Goal: Task Accomplishment & Management: Manage account settings

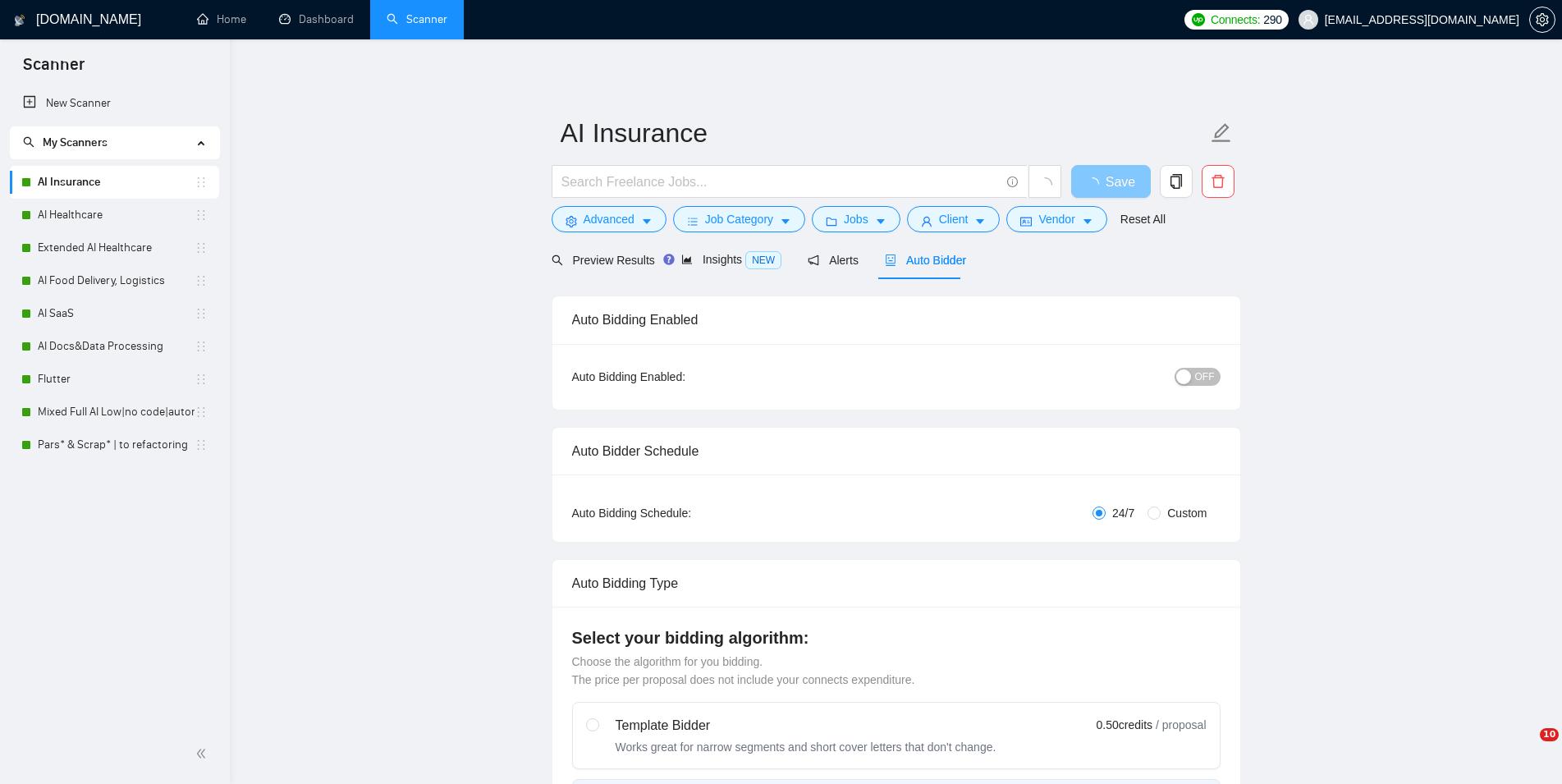
click at [1113, 179] on span "Save" at bounding box center [1120, 181] width 29 height 20
click at [112, 214] on link "AI Healthcare" at bounding box center [116, 214] width 156 height 33
click at [919, 253] on span "Auto Bidder" at bounding box center [940, 260] width 81 height 13
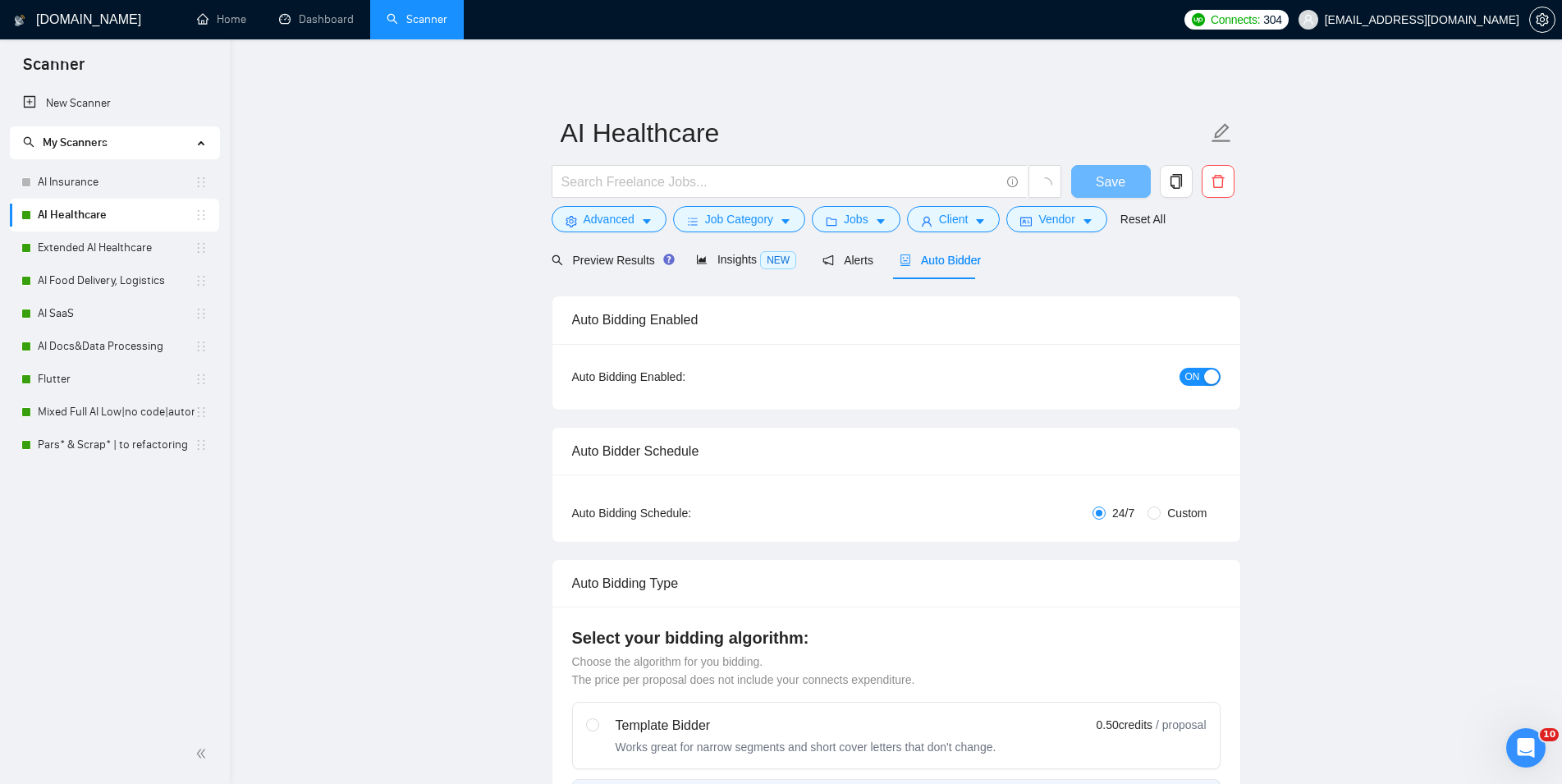
click at [1204, 372] on button "ON" at bounding box center [1200, 377] width 41 height 18
click at [1111, 177] on span "Save" at bounding box center [1110, 181] width 29 height 20
click at [84, 248] on link "Extended AI Healthcare" at bounding box center [116, 247] width 156 height 33
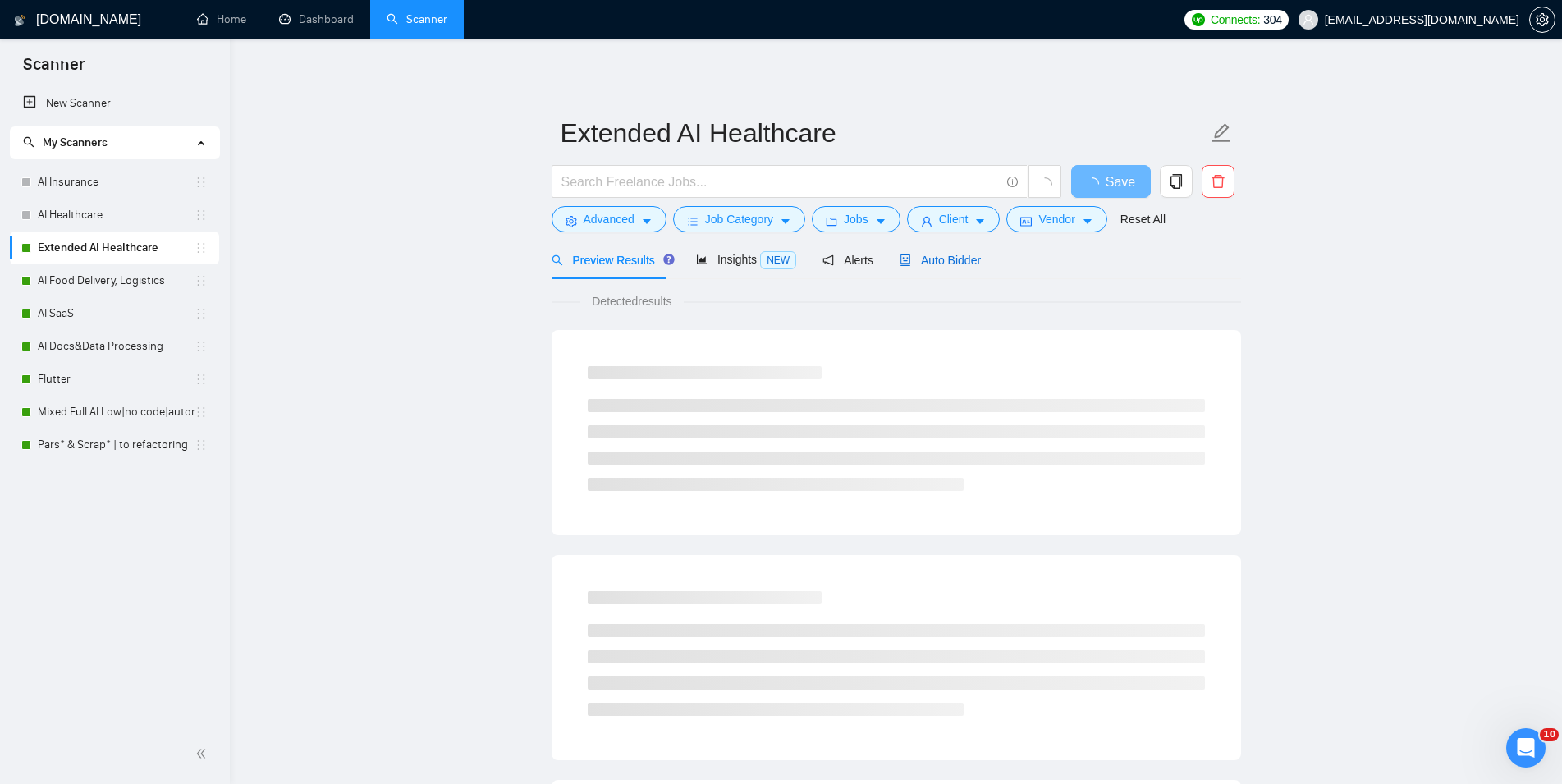
click at [936, 262] on span "Auto Bidder" at bounding box center [940, 260] width 81 height 13
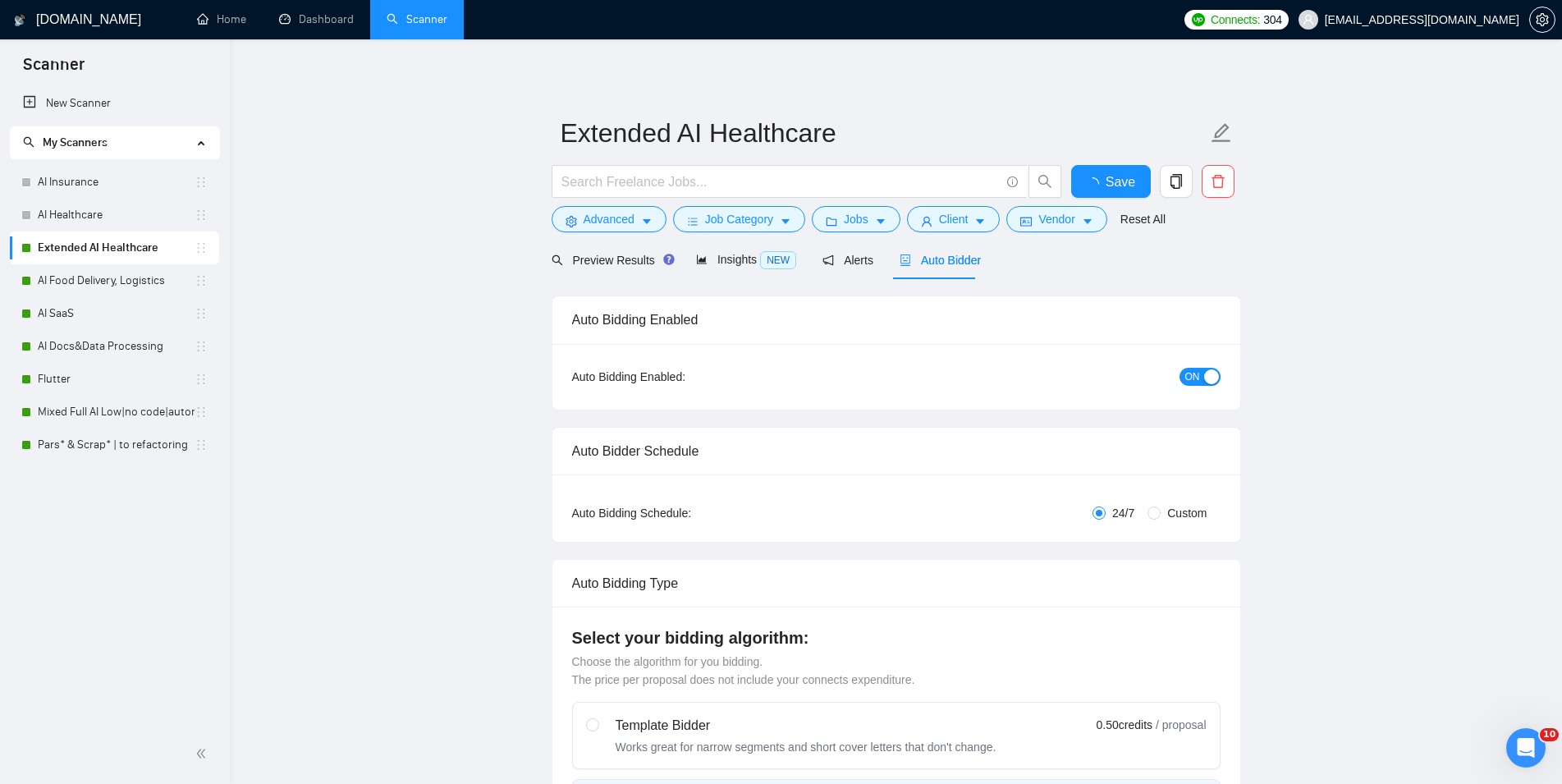
click at [1202, 377] on button "ON" at bounding box center [1200, 377] width 41 height 18
checkbox input "true"
click at [1128, 170] on button "Save" at bounding box center [1111, 181] width 80 height 33
click at [100, 279] on link "AI Food Delivery, Logistics" at bounding box center [116, 280] width 156 height 33
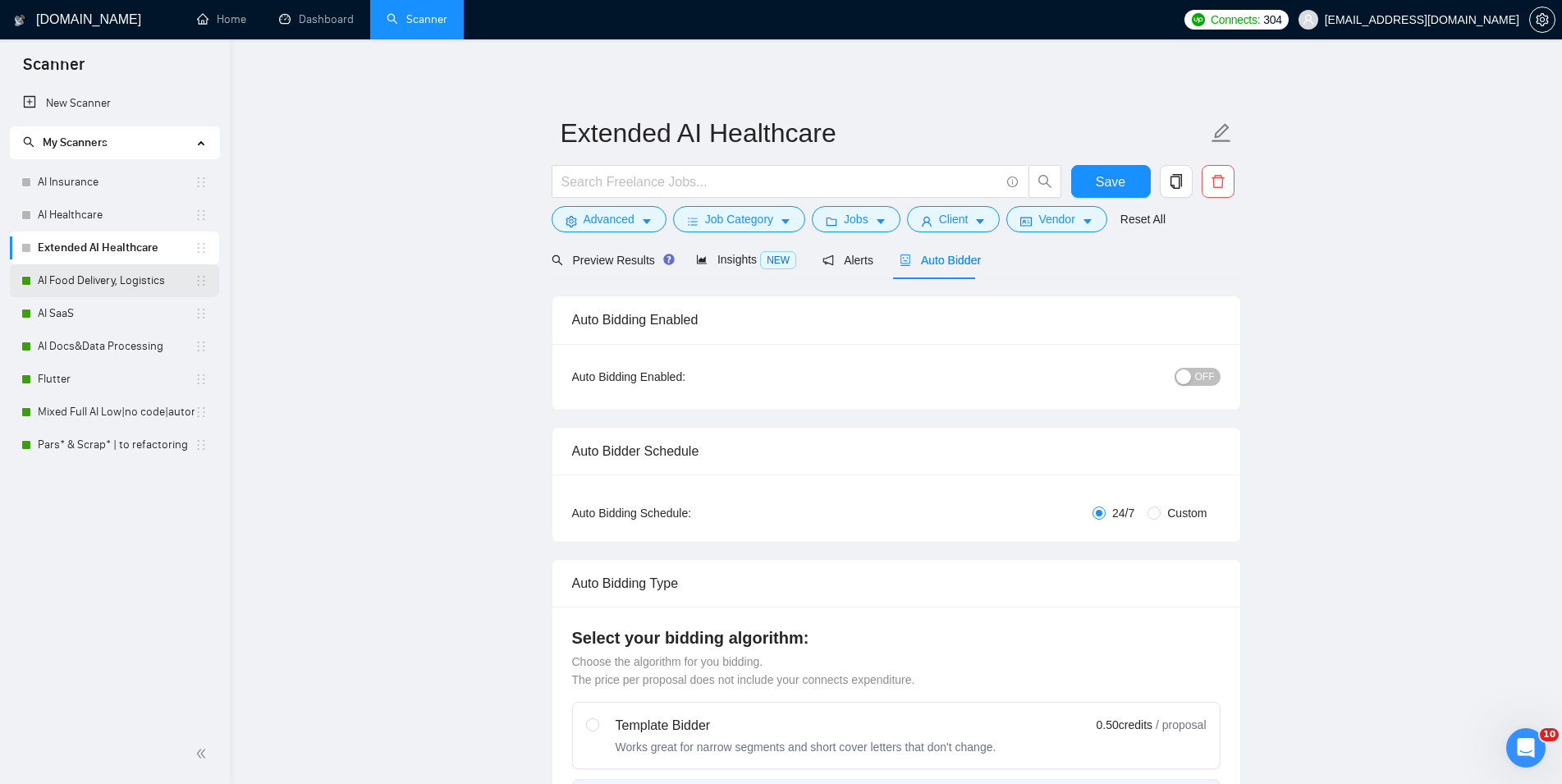
checkbox input "true"
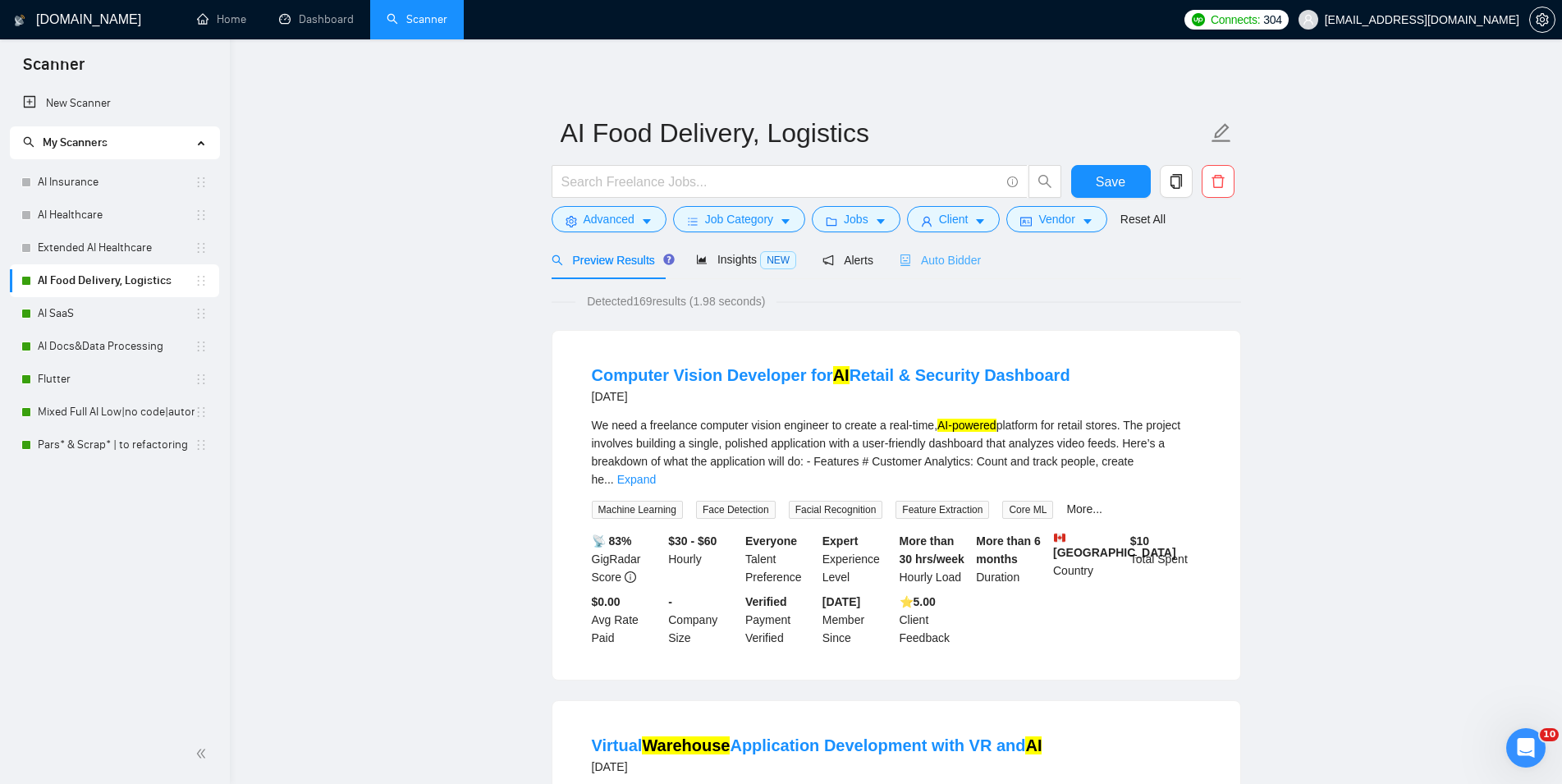
click at [926, 271] on div "Auto Bidder" at bounding box center [940, 260] width 81 height 38
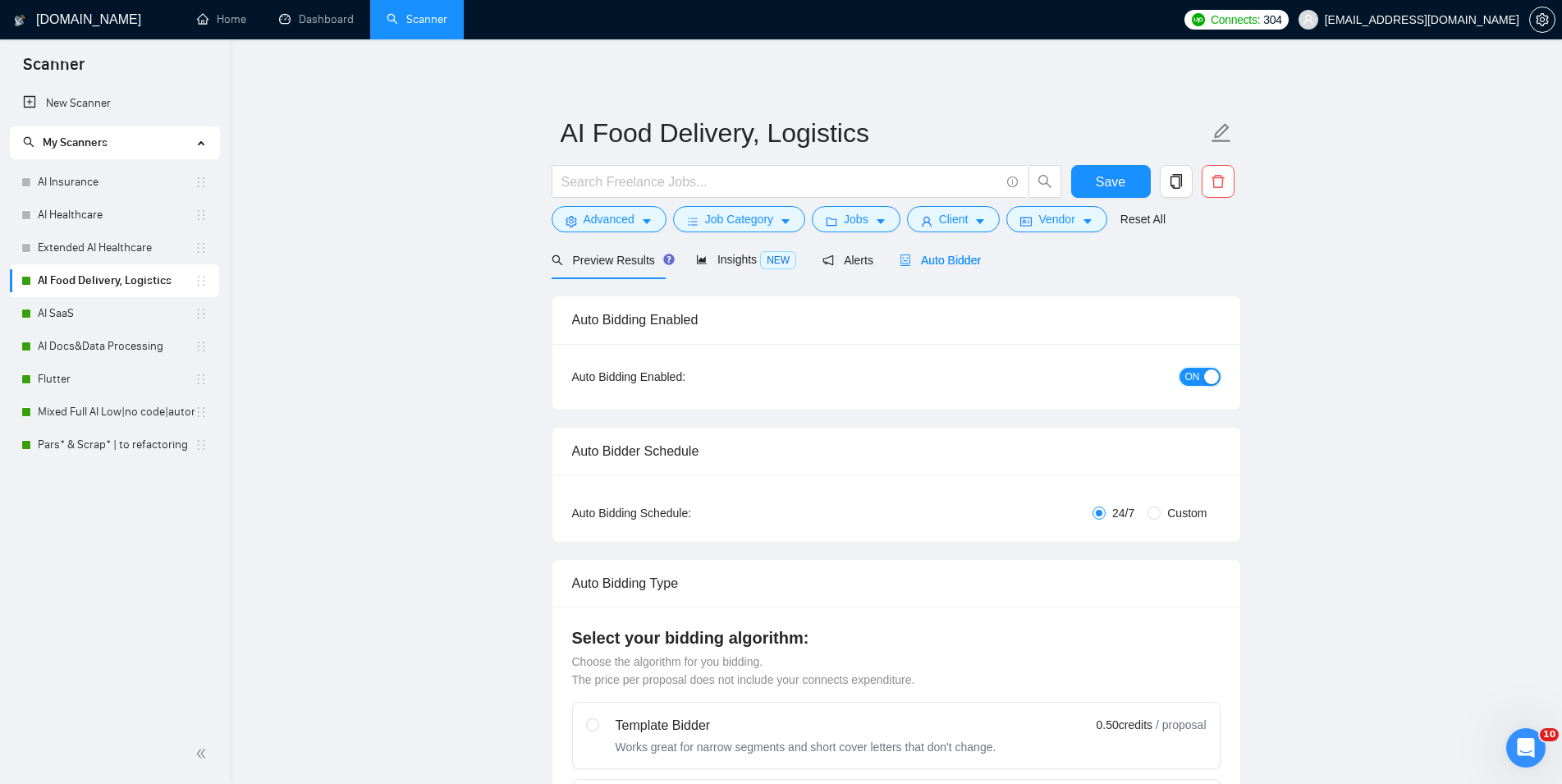
click at [1219, 369] on button "ON" at bounding box center [1200, 377] width 41 height 18
click at [1173, 374] on div "OFF" at bounding box center [1111, 376] width 216 height 19
click at [1117, 181] on span "Save" at bounding box center [1110, 181] width 29 height 20
click at [80, 326] on link "AI SaaS" at bounding box center [116, 313] width 156 height 33
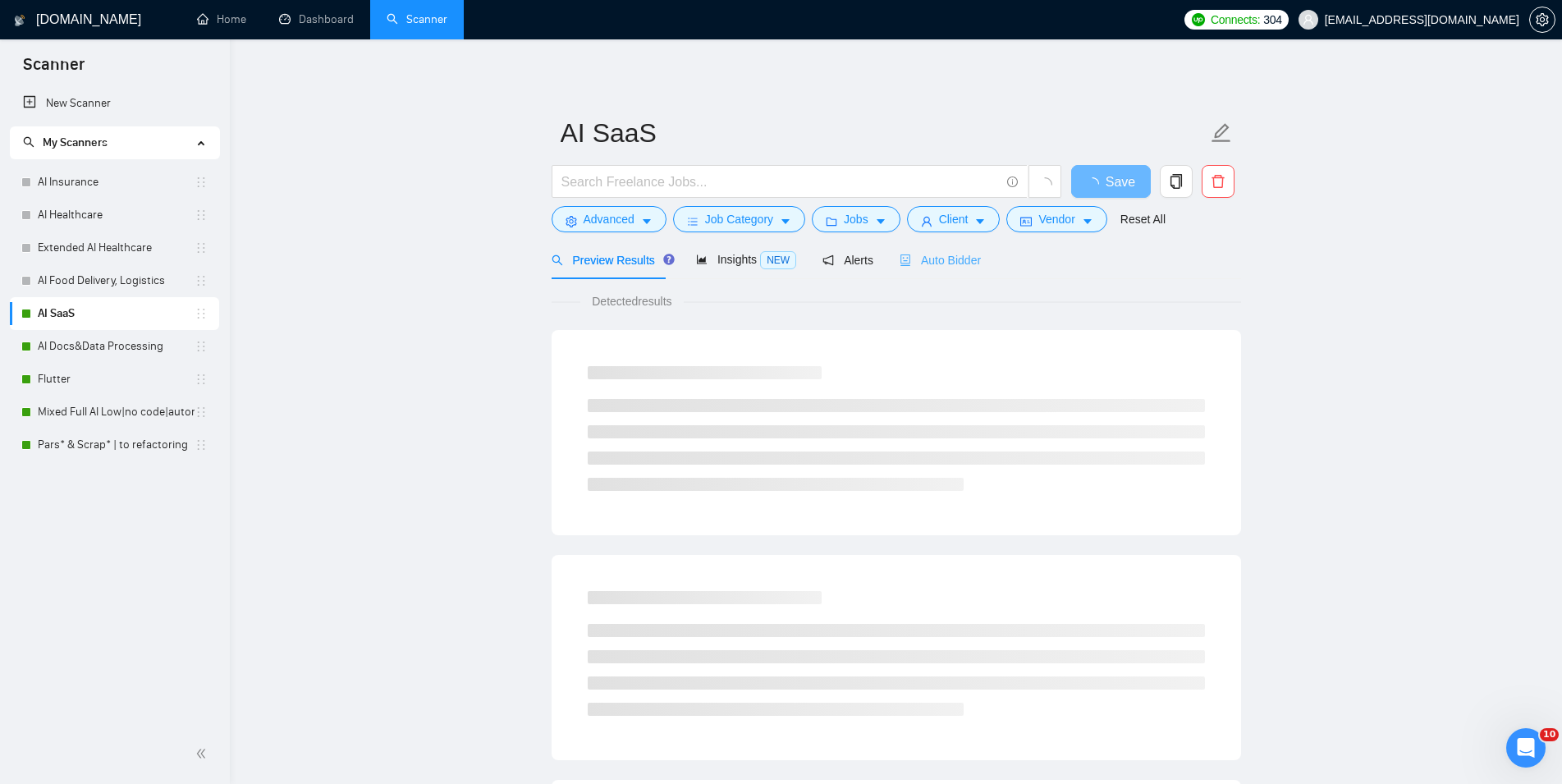
click at [953, 271] on div "Auto Bidder" at bounding box center [940, 260] width 81 height 38
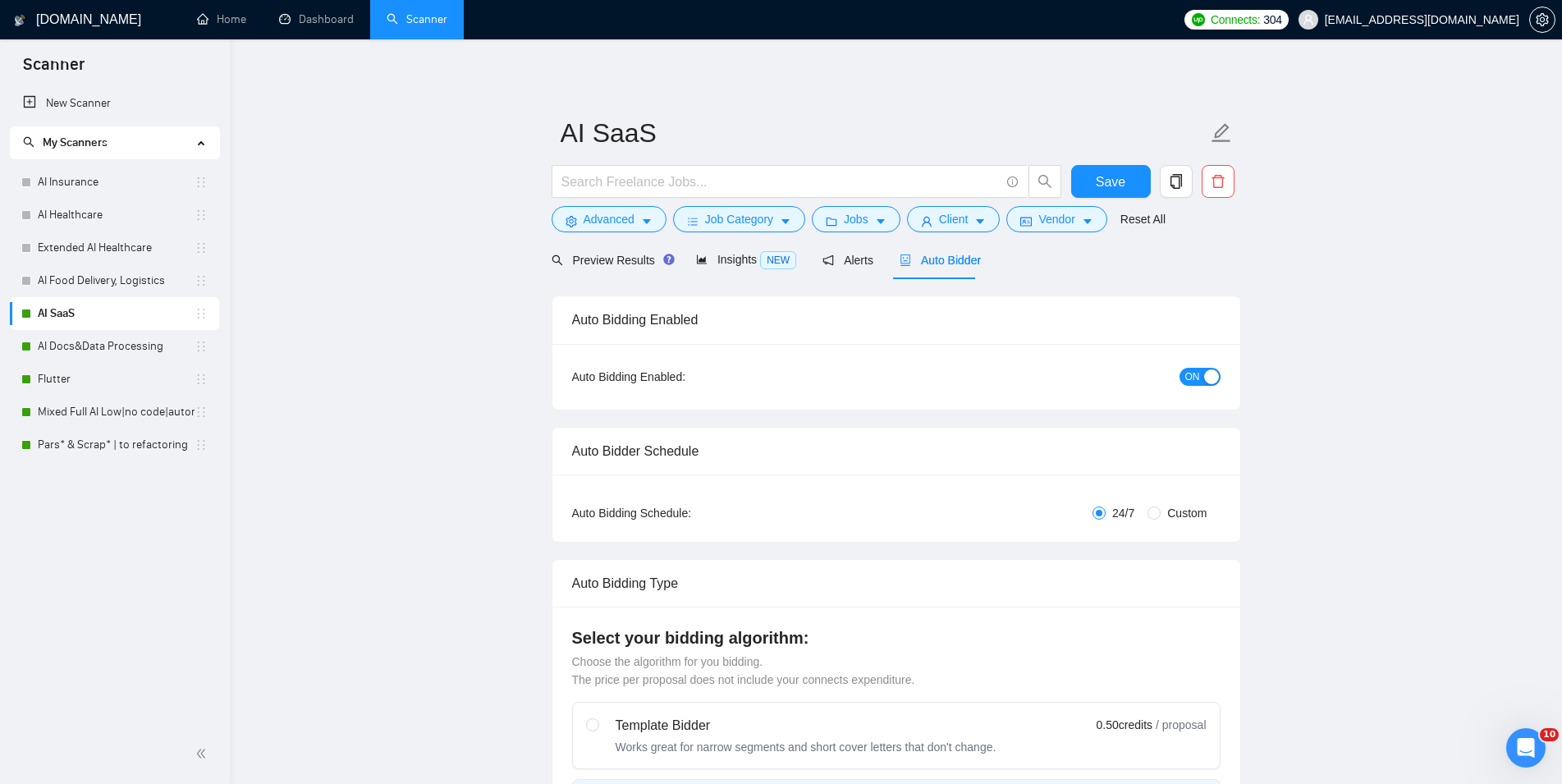
click at [1191, 375] on span "ON" at bounding box center [1192, 377] width 15 height 18
click at [1124, 180] on span "Save" at bounding box center [1110, 181] width 29 height 20
click at [78, 340] on link "AI Docs&Data Processing" at bounding box center [116, 346] width 156 height 33
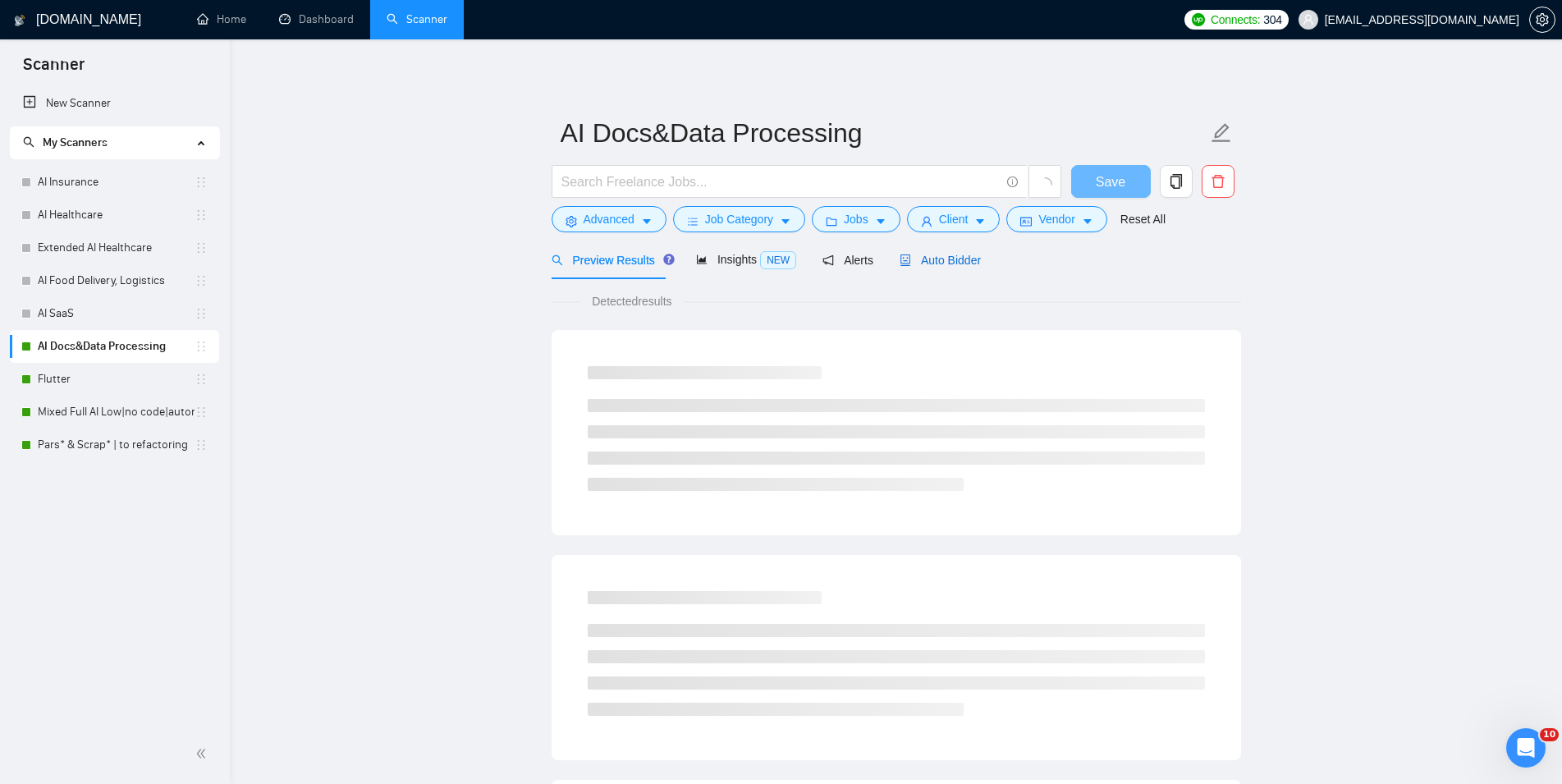
click at [938, 260] on span "Auto Bidder" at bounding box center [940, 260] width 81 height 13
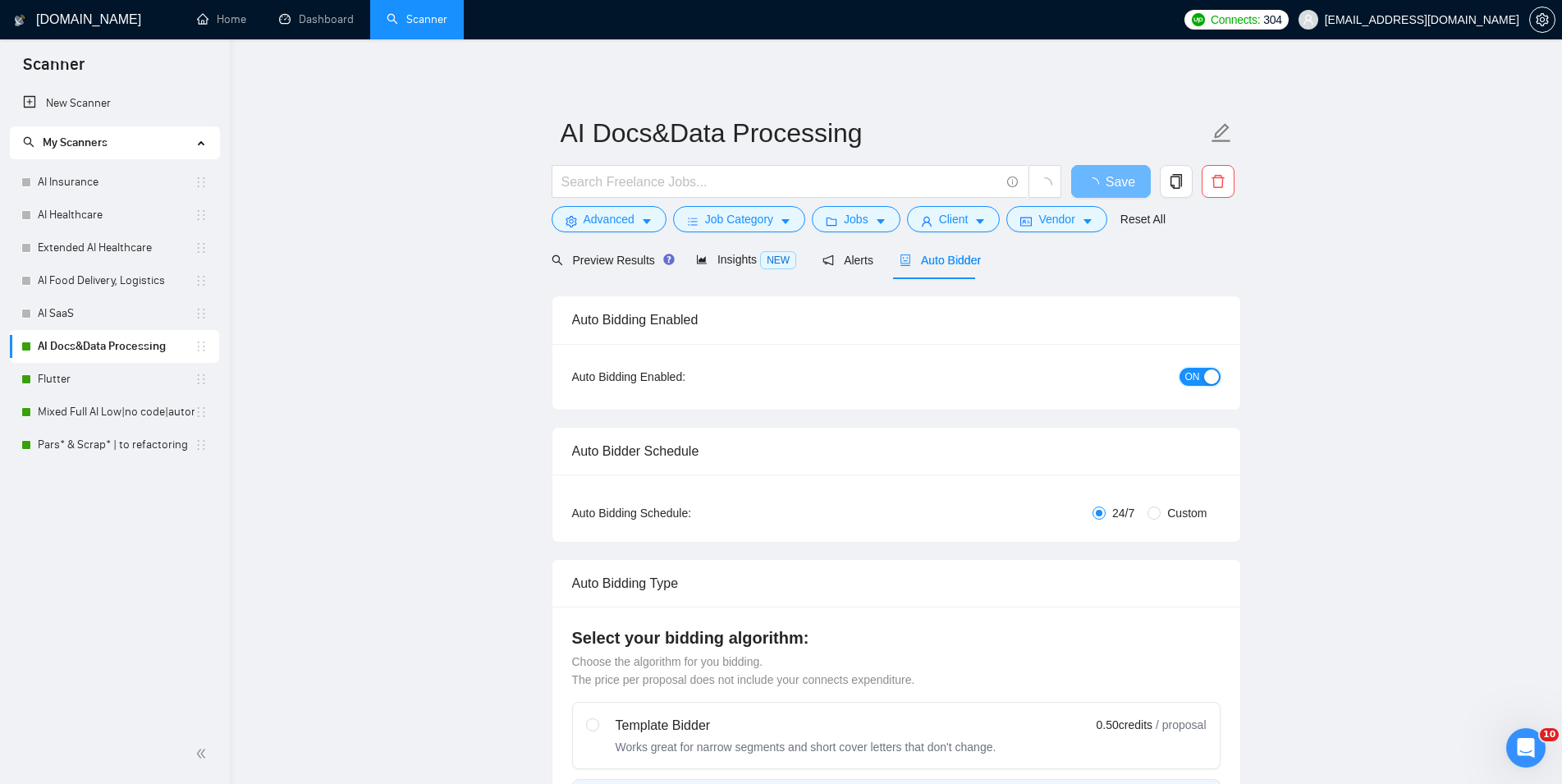
click at [1189, 378] on span "ON" at bounding box center [1192, 377] width 15 height 18
click at [1091, 185] on button "Save" at bounding box center [1111, 181] width 80 height 33
click at [101, 387] on link "Flutter" at bounding box center [116, 379] width 156 height 33
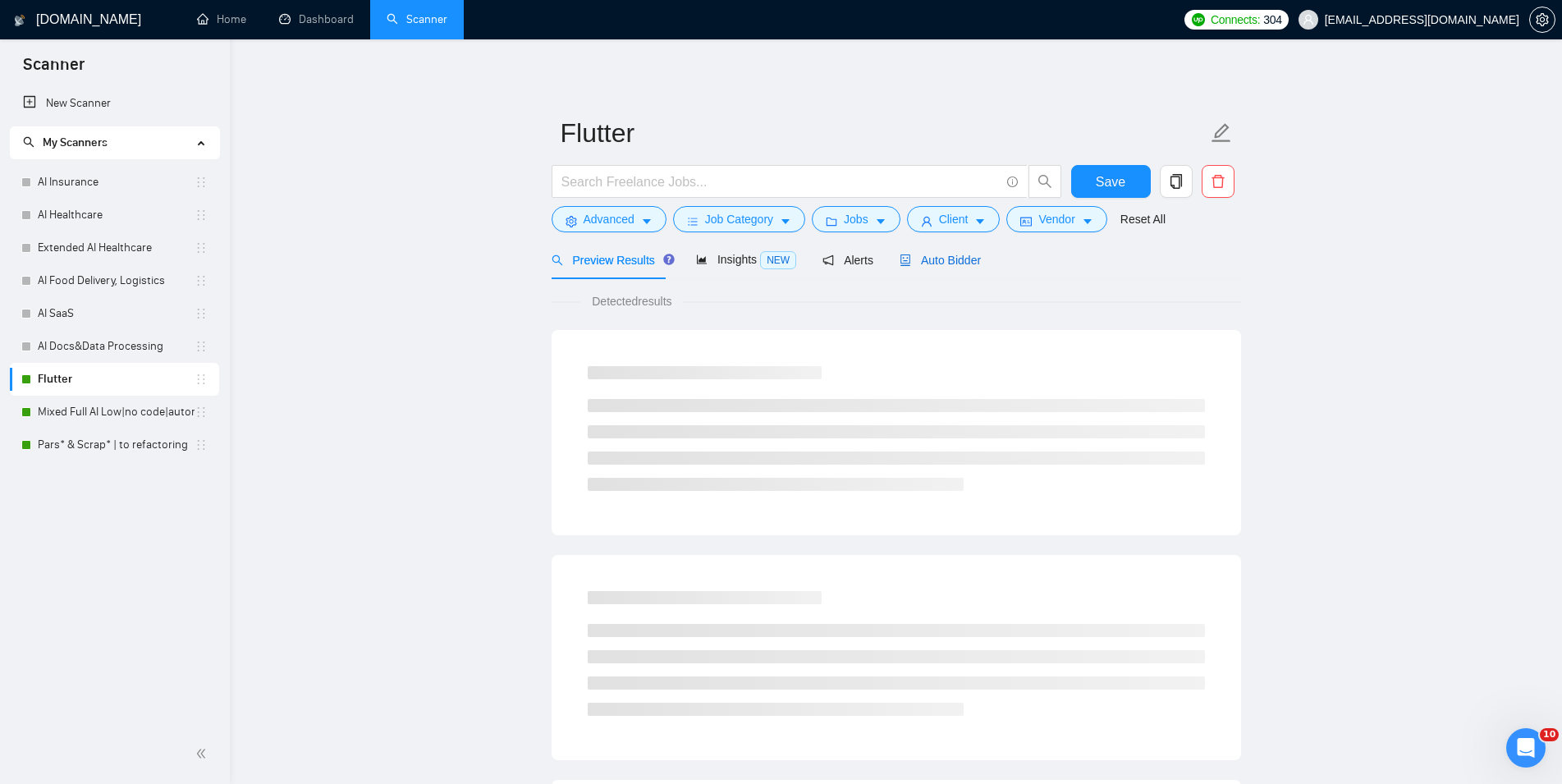
click at [935, 261] on span "Auto Bidder" at bounding box center [940, 260] width 81 height 13
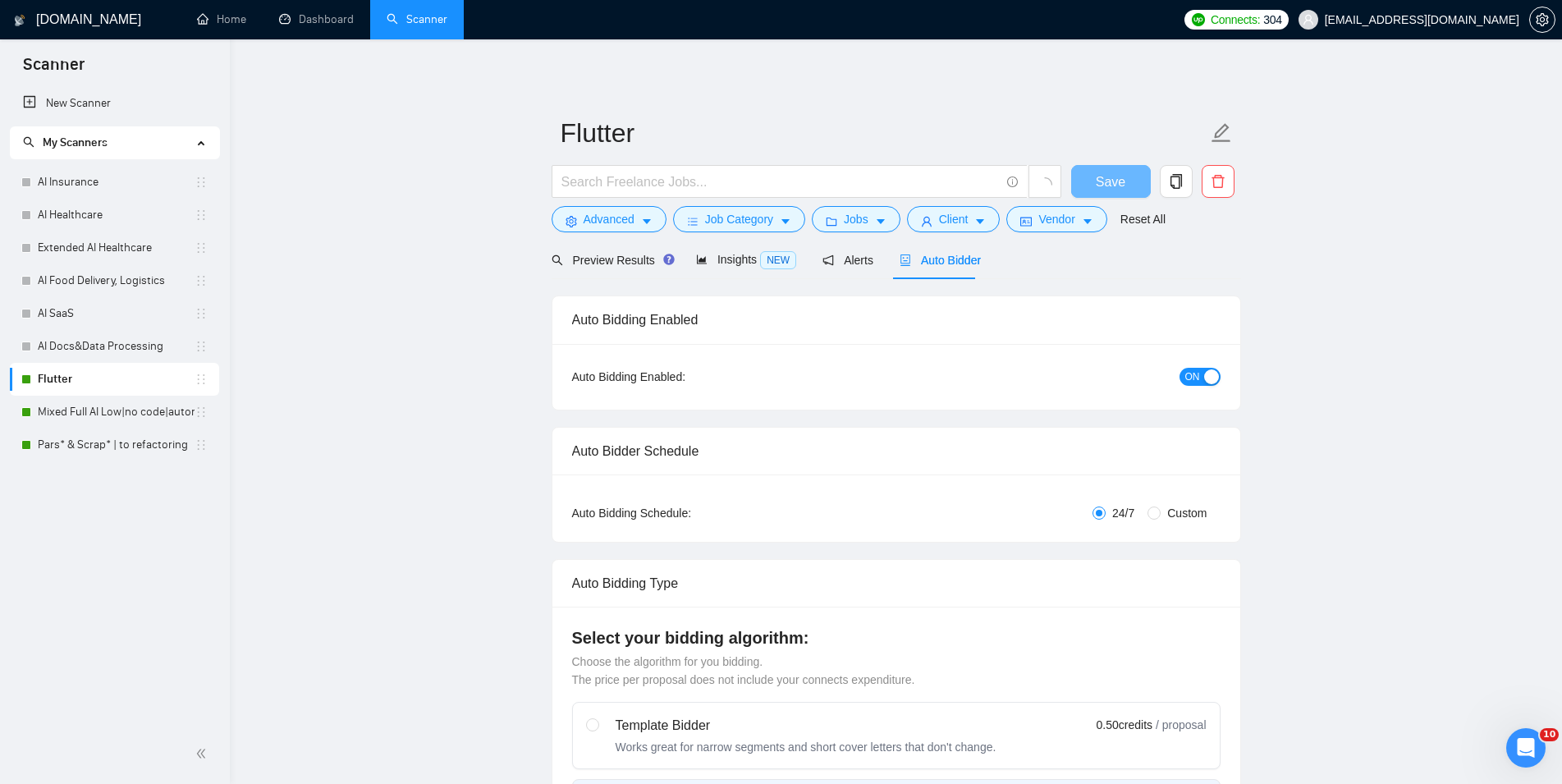
click at [1206, 370] on div "button" at bounding box center [1211, 376] width 15 height 15
click at [1111, 173] on span "Save" at bounding box center [1110, 181] width 29 height 20
click at [147, 412] on link "Mixed Full AI Low|no code|automations" at bounding box center [116, 412] width 156 height 33
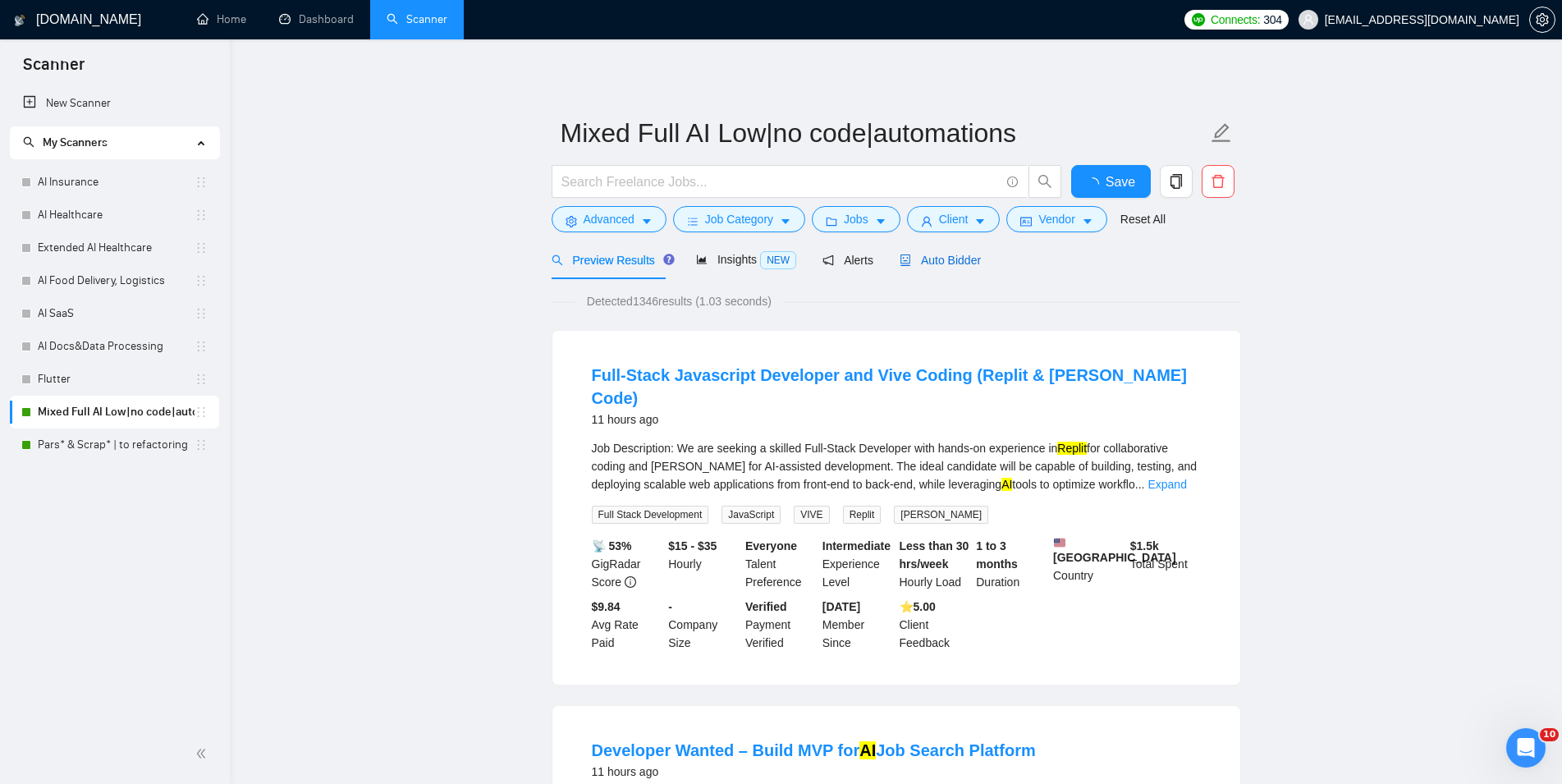
click at [932, 264] on span "Auto Bidder" at bounding box center [940, 260] width 81 height 13
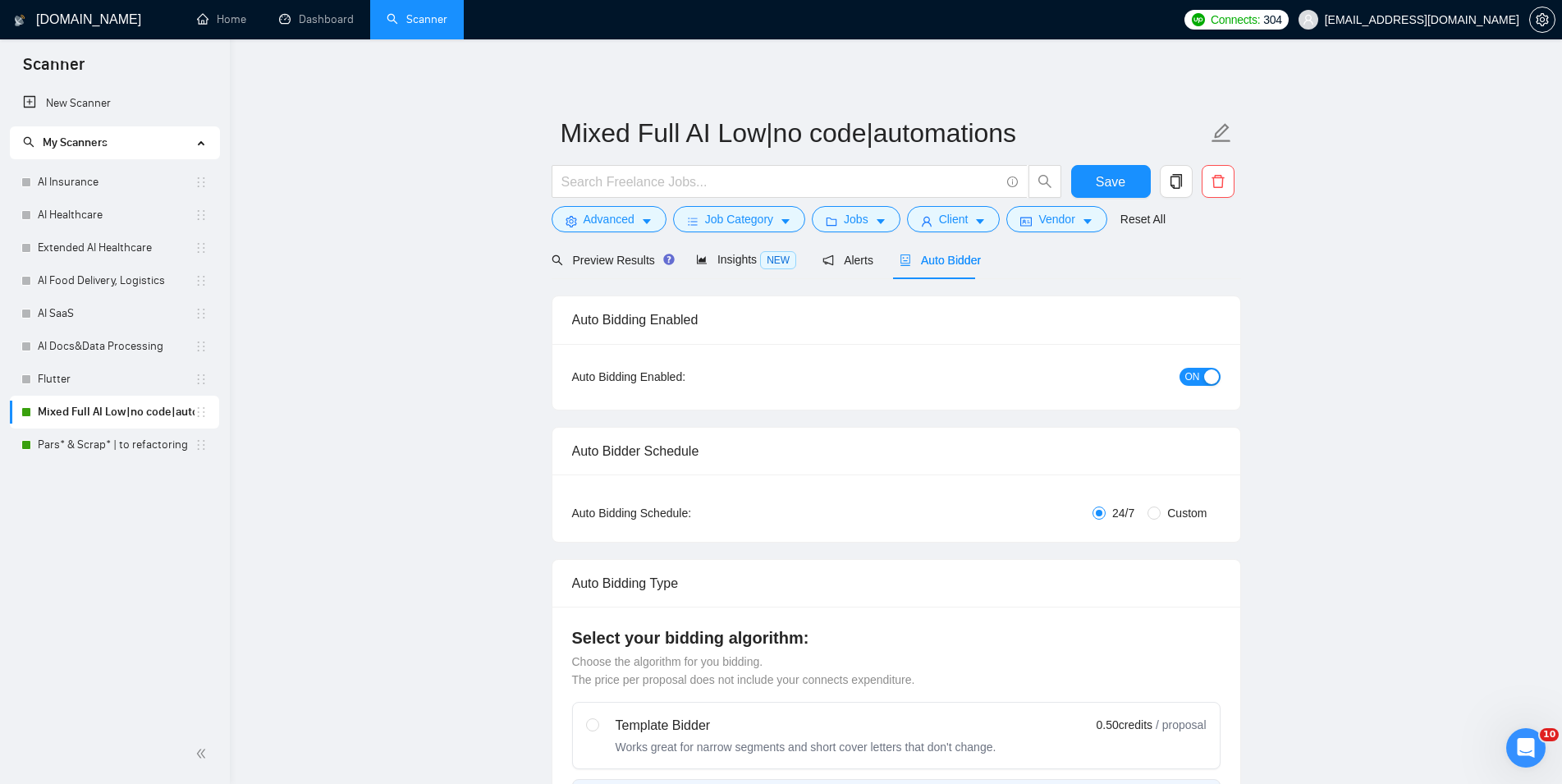
click at [1204, 371] on div "button" at bounding box center [1211, 376] width 15 height 15
checkbox input "true"
click at [1125, 186] on button "Save" at bounding box center [1111, 181] width 80 height 33
click at [67, 440] on link "Pars* & Scrap* | to refactoring" at bounding box center [116, 444] width 156 height 33
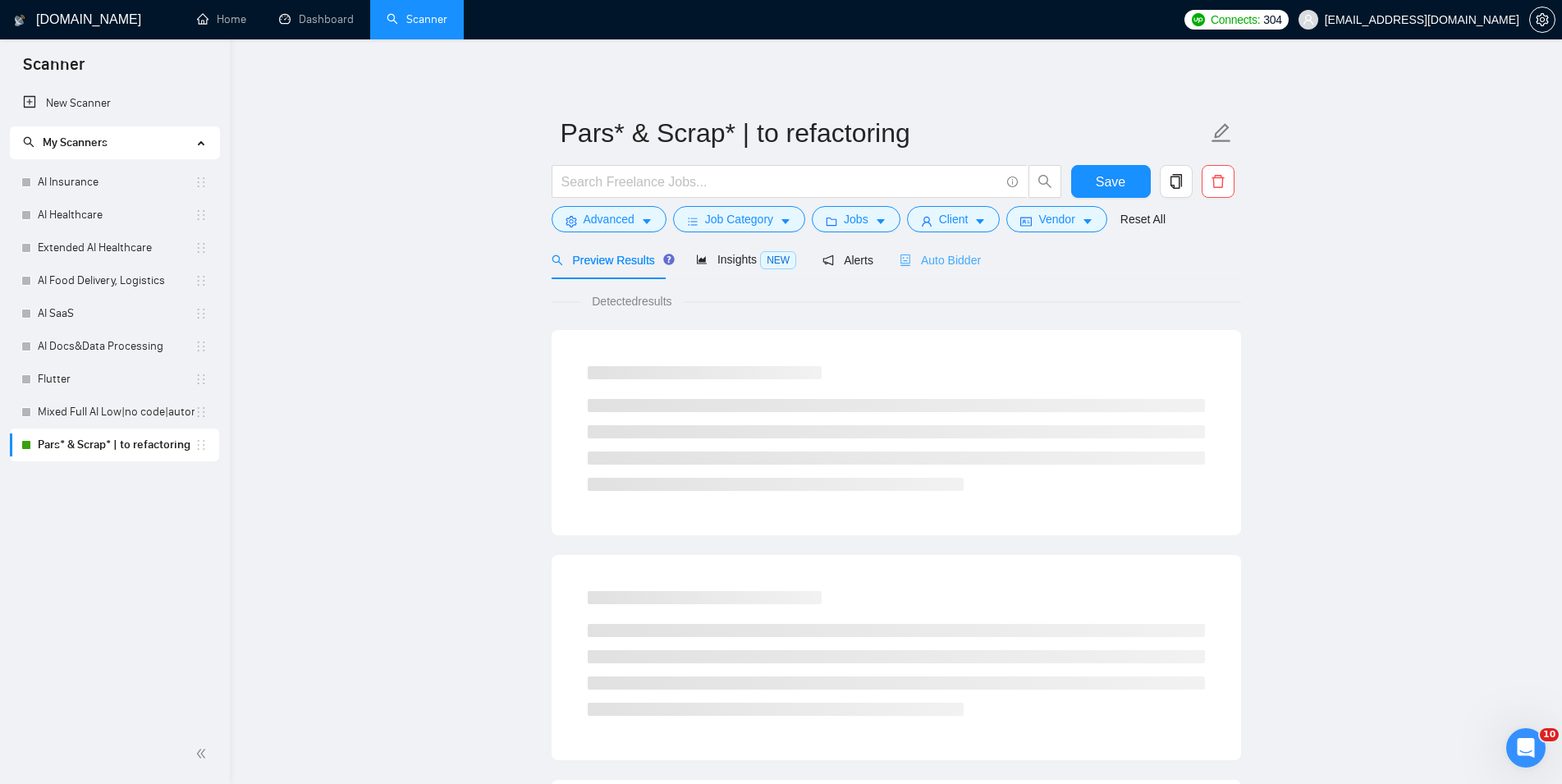
click at [933, 248] on div "Auto Bidder" at bounding box center [940, 260] width 81 height 38
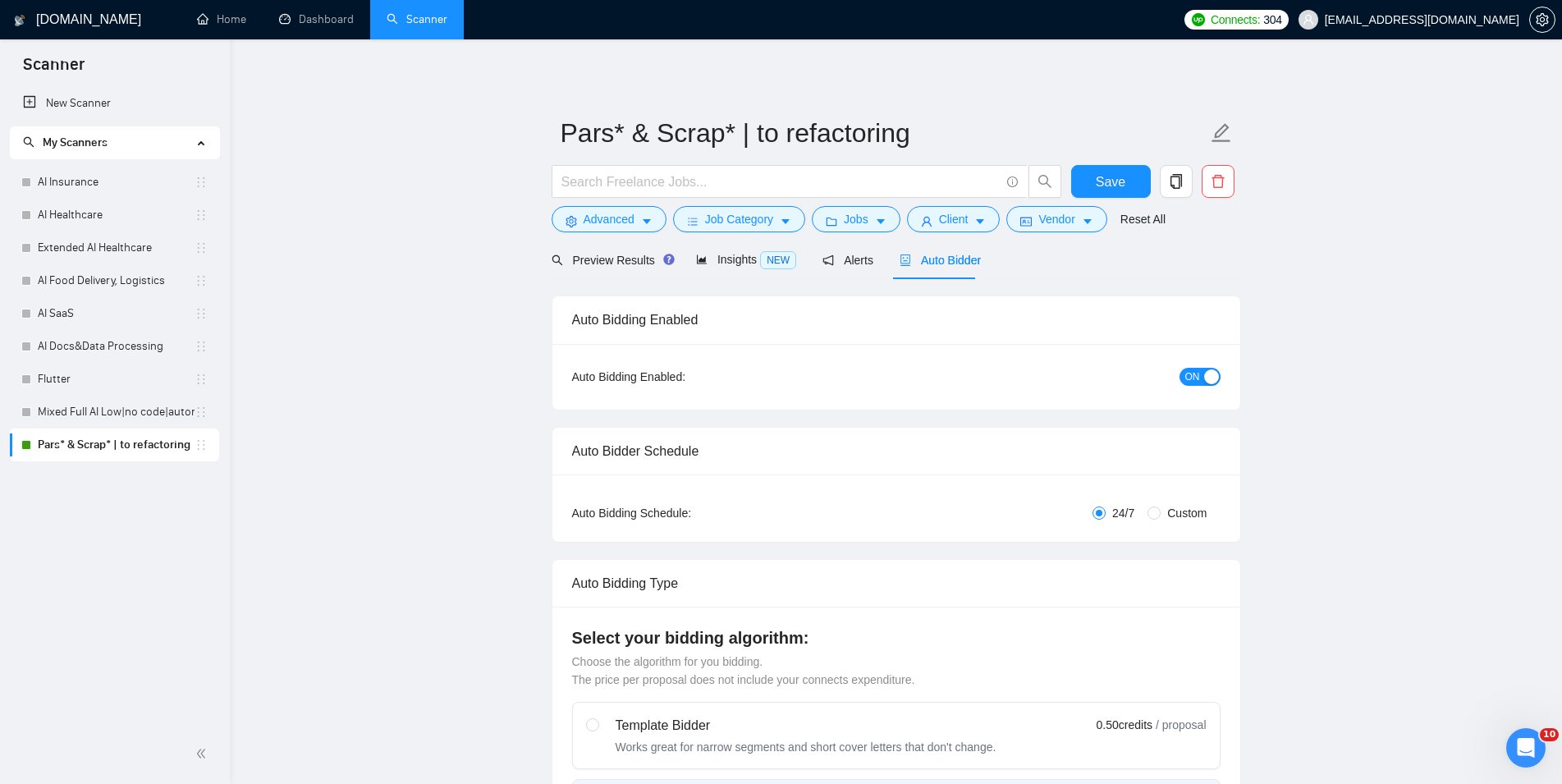
click at [1196, 375] on span "ON" at bounding box center [1192, 377] width 15 height 18
click at [1117, 180] on span "Save" at bounding box center [1110, 181] width 29 height 20
click at [299, 12] on link "Dashboard" at bounding box center [316, 20] width 75 height 14
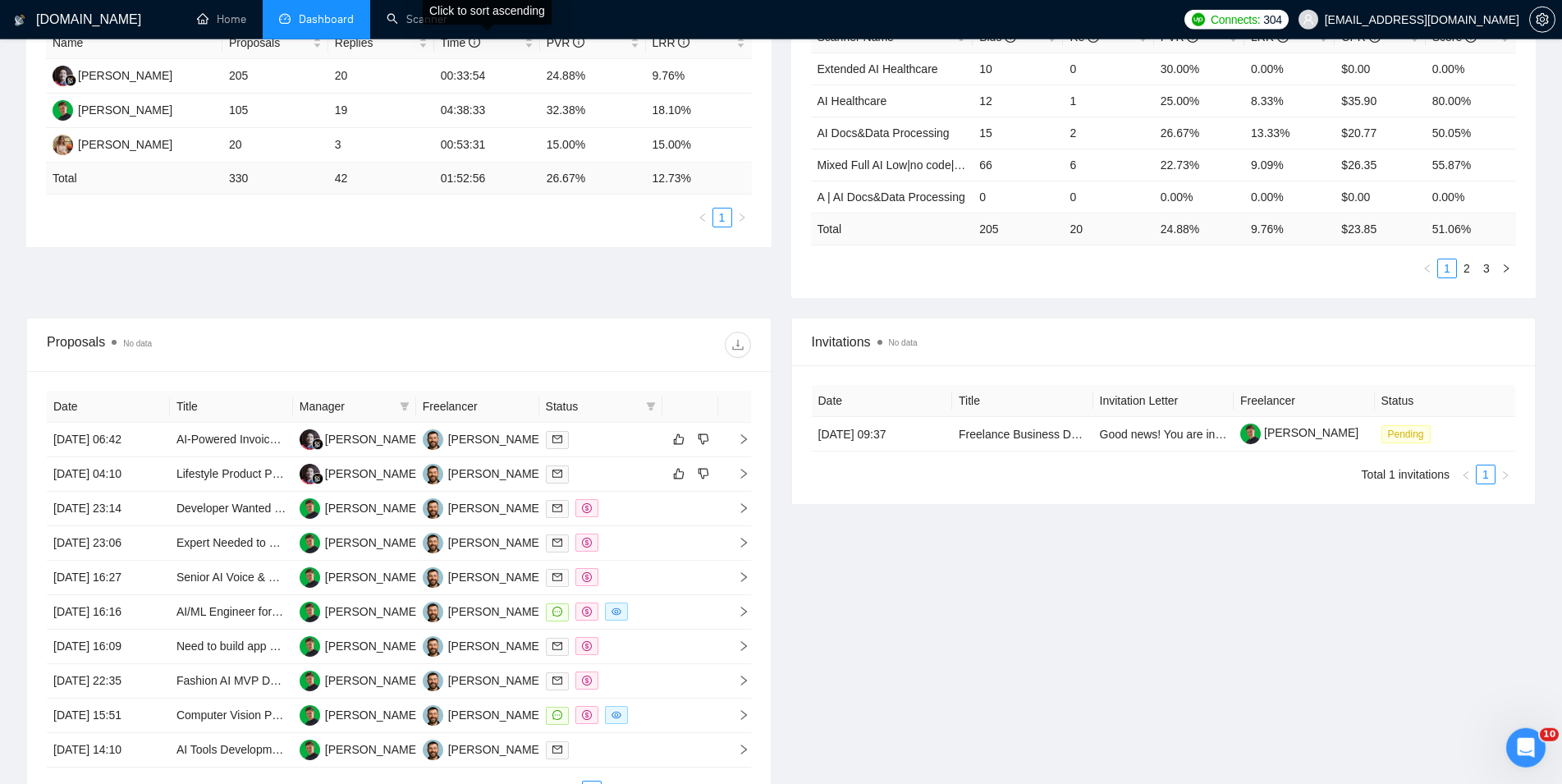
scroll to position [335, 0]
